Goal: Task Accomplishment & Management: Manage account settings

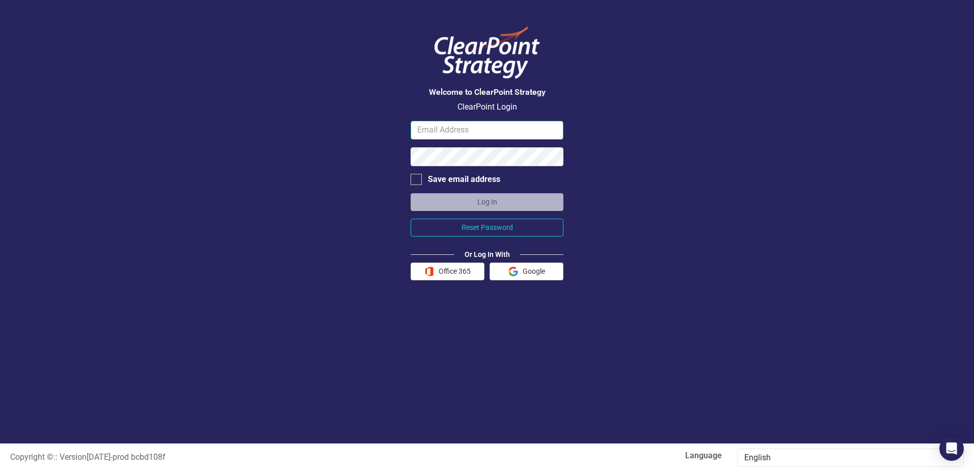
click at [435, 132] on input "email" at bounding box center [487, 130] width 153 height 19
type input "[EMAIL_ADDRESS][DOMAIN_NAME]"
click at [411, 193] on button "Log In" at bounding box center [487, 202] width 153 height 18
click at [416, 182] on div at bounding box center [416, 179] width 11 height 11
click at [416, 180] on input "Save email address" at bounding box center [414, 177] width 7 height 7
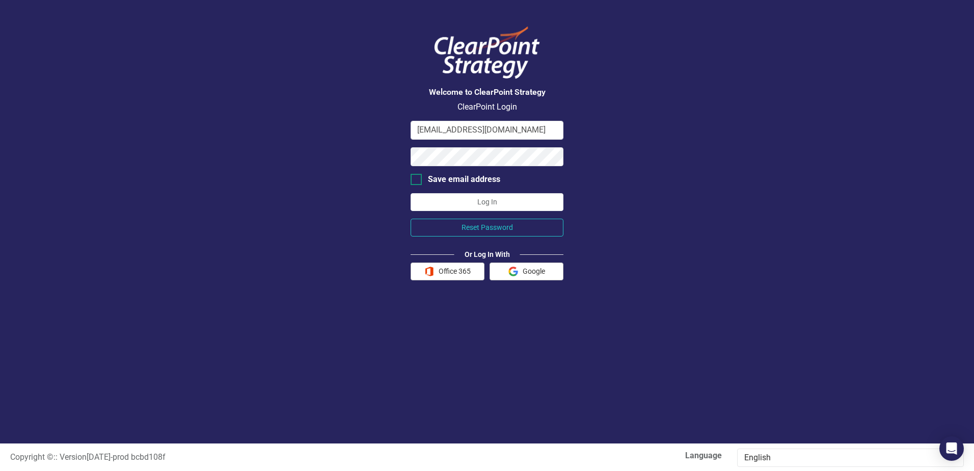
checkbox input "true"
click at [715, 197] on div "Welcome to ClearPoint Strategy ClearPoint Login [EMAIL_ADDRESS][DOMAIN_NAME] Sa…" at bounding box center [487, 221] width 974 height 443
click at [281, 249] on div "Welcome to ClearPoint Strategy ClearPoint Login [EMAIL_ADDRESS][DOMAIN_NAME] Sa…" at bounding box center [487, 221] width 974 height 443
